Goal: Task Accomplishment & Management: Use online tool/utility

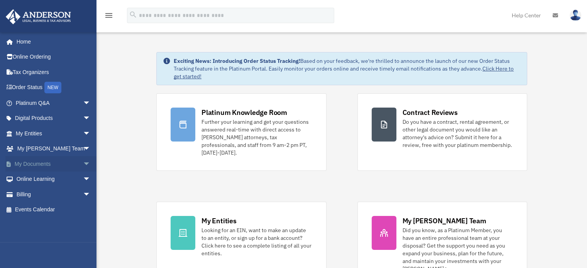
click at [29, 167] on link "My Documents arrow_drop_down" at bounding box center [53, 163] width 97 height 15
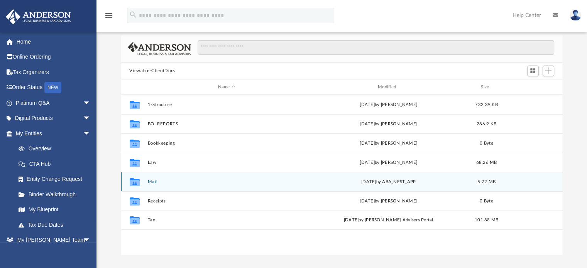
scroll to position [77, 0]
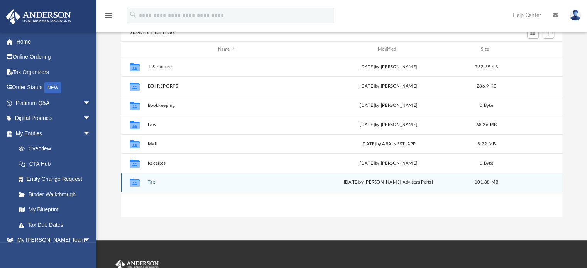
click at [150, 180] on div "Collaborated Folder Tax [DATE] by [PERSON_NAME] Advisors Portal 101.88 MB" at bounding box center [342, 182] width 442 height 19
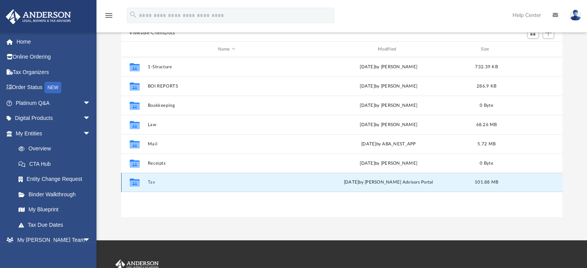
click at [149, 183] on button "Tax" at bounding box center [227, 182] width 158 height 5
click at [149, 182] on button "Tax" at bounding box center [227, 182] width 158 height 5
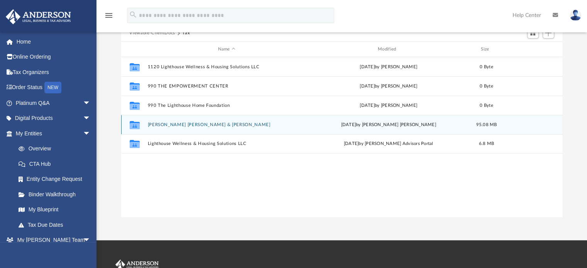
click at [164, 127] on button "Baker McFee, Tiffany & Mcfee, LeRoy" at bounding box center [227, 124] width 158 height 5
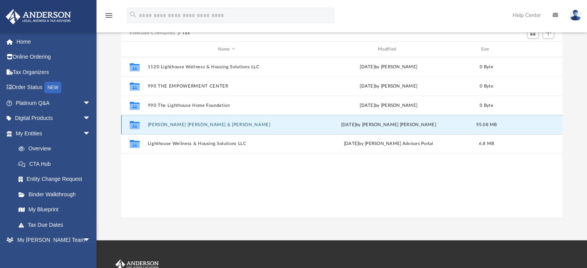
click at [164, 130] on div "Collaborated Folder Baker McFee, Tiffany & Mcfee, LeRoy Tue Jul 15 2025 by Tiff…" at bounding box center [342, 124] width 442 height 19
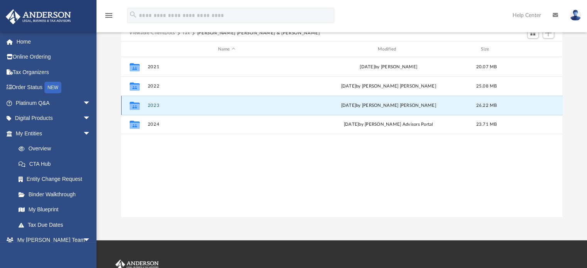
click at [156, 107] on button "2023" at bounding box center [227, 105] width 158 height 5
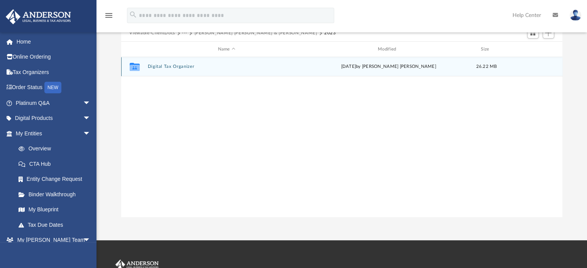
click at [167, 67] on button "Digital Tax Organizer" at bounding box center [227, 66] width 158 height 5
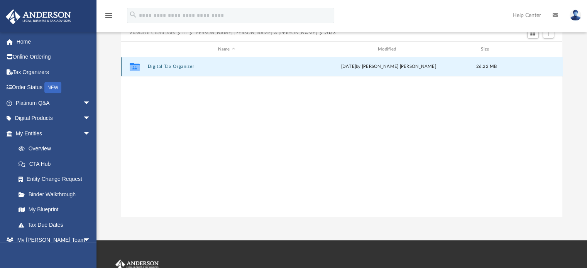
click at [167, 67] on button "Digital Tax Organizer" at bounding box center [227, 66] width 158 height 5
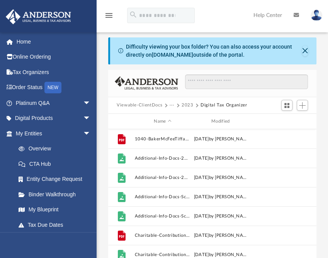
scroll to position [170, 202]
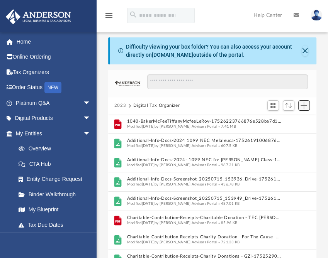
click at [304, 103] on span "Add" at bounding box center [303, 105] width 7 height 7
click at [287, 122] on li "Upload" at bounding box center [292, 121] width 25 height 8
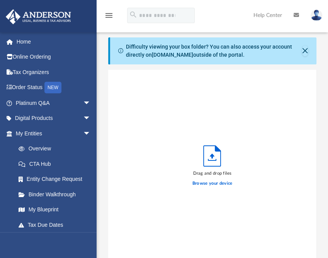
scroll to position [190, 202]
click at [223, 184] on label "Browse your device" at bounding box center [212, 183] width 40 height 7
click at [207, 185] on label "Browse your device" at bounding box center [212, 183] width 40 height 7
click at [0, 0] on input "Browse your device" at bounding box center [0, 0] width 0 height 0
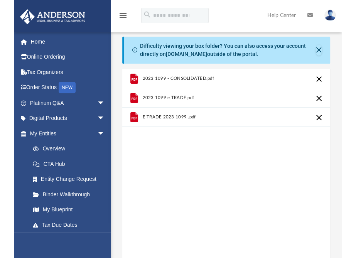
scroll to position [0, 0]
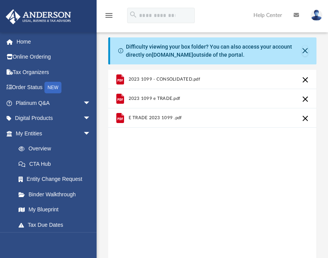
click at [264, 200] on div "2023 1099 - CONSOLIDATED.pdf 2023 1099 e TRADE.pdf E TRADE 2023 1099 .pdf" at bounding box center [212, 168] width 208 height 196
click at [241, 169] on div "2023 1099 - CONSOLIDATED.pdf 2023 1099 e TRADE.pdf E TRADE 2023 1099 .pdf" at bounding box center [212, 168] width 208 height 196
click at [210, 176] on div "2023 1099 - CONSOLIDATED.pdf 2023 1099 e TRADE.pdf E TRADE 2023 1099 .pdf" at bounding box center [212, 168] width 208 height 196
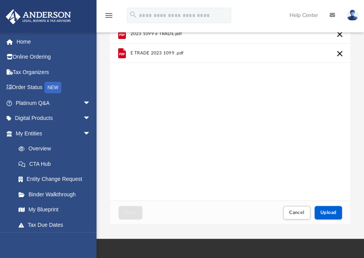
scroll to position [77, 0]
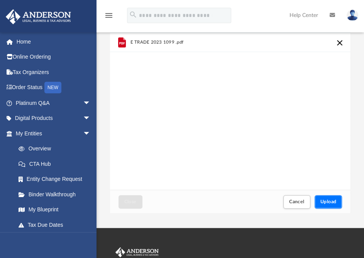
click at [334, 203] on span "Upload" at bounding box center [328, 202] width 16 height 5
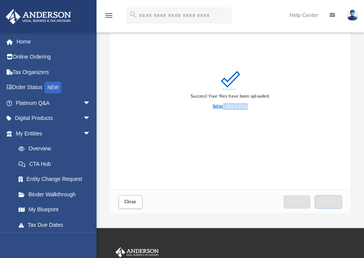
drag, startPoint x: 222, startPoint y: 109, endPoint x: 216, endPoint y: 104, distance: 7.8
click at [217, 105] on label "Select More Files" at bounding box center [230, 106] width 35 height 7
click at [225, 109] on label "Select More Files" at bounding box center [230, 106] width 35 height 7
click at [0, 0] on input "Select More Files" at bounding box center [0, 0] width 0 height 0
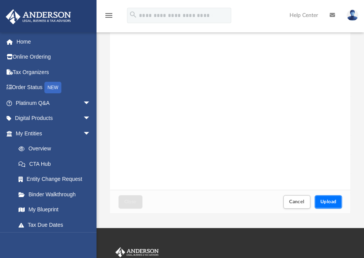
click at [329, 202] on span "Upload" at bounding box center [328, 202] width 16 height 5
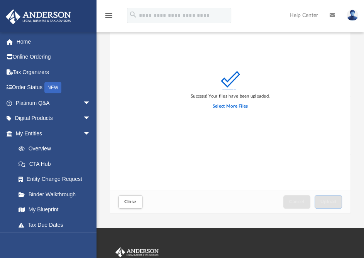
drag, startPoint x: 133, startPoint y: 75, endPoint x: 138, endPoint y: 77, distance: 5.6
click at [139, 78] on div "Success! Your files have been uploaded. Select More Files" at bounding box center [230, 92] width 241 height 196
